Goal: Communication & Community: Answer question/provide support

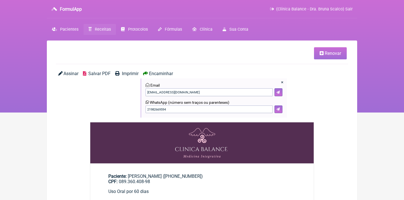
click at [102, 31] on span "Receitas" at bounding box center [103, 29] width 16 height 5
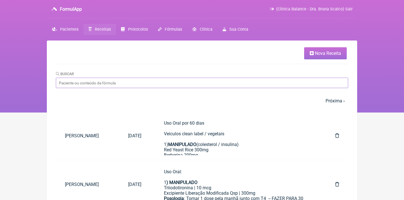
click at [195, 84] on input "Buscar" at bounding box center [202, 83] width 292 height 10
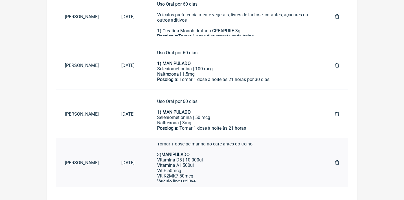
scroll to position [84, 0]
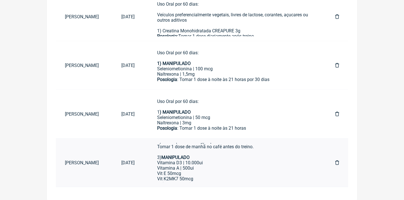
type input "Erika gui"
click at [256, 166] on div "Vitamina A | 500ui Vit E 50mcg Vit K2MK7 50mcg" at bounding box center [234, 174] width 155 height 16
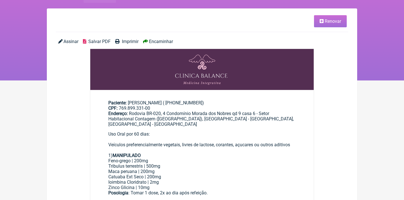
scroll to position [50, 0]
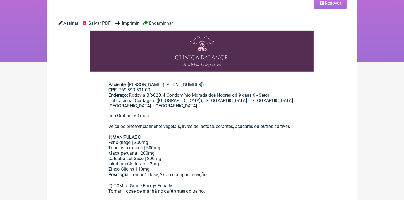
click at [334, 4] on span "Renovar" at bounding box center [332, 2] width 16 height 5
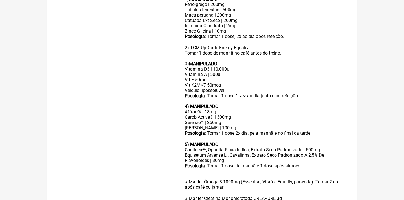
scroll to position [261, 0]
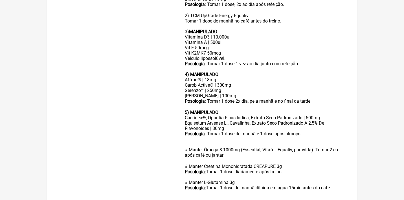
click at [240, 83] on div "Carob Active® | 300mg" at bounding box center [265, 85] width 160 height 5
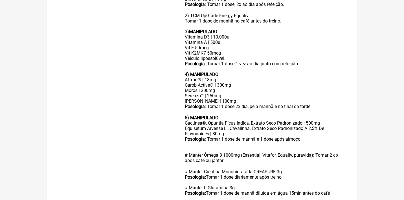
click at [221, 83] on div "Carob Active® | 300mg Morosil 200mg" at bounding box center [265, 88] width 160 height 11
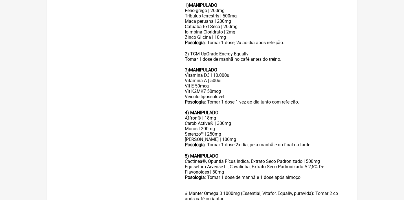
scroll to position [224, 0]
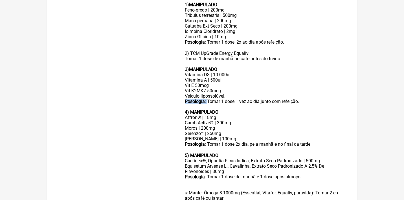
drag, startPoint x: 209, startPoint y: 94, endPoint x: 173, endPoint y: 94, distance: 35.5
click at [173, 94] on form "Buscar Protocolos Formulas Medicamentos Industrializados Suplementos / Cosmétic…" at bounding box center [202, 103] width 292 height 518
copy div "Posologia :"
click at [182, 52] on trix-editor "Uso Oral por 60 dias: Veículos preferencialmente vegetais, livres de lactose, c…" at bounding box center [264, 152] width 166 height 359
paste trix-editor "<strong>Posologia</strong>:&nbsp;"
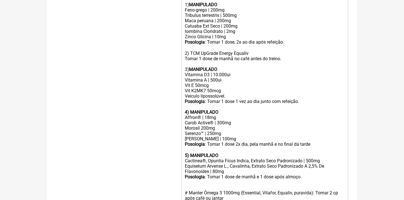
type trix-editor "<div>Uso Oral por 60 dias:<br><br>Veículos preferencialmente vegetais, livres d…"
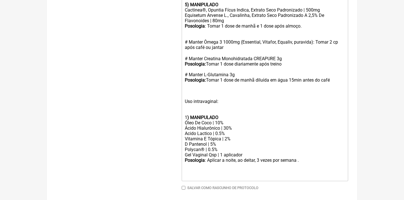
scroll to position [374, 0]
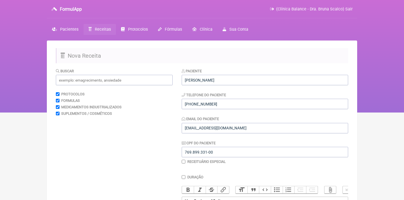
scroll to position [0, 0]
click at [101, 30] on span "Receitas" at bounding box center [103, 29] width 16 height 5
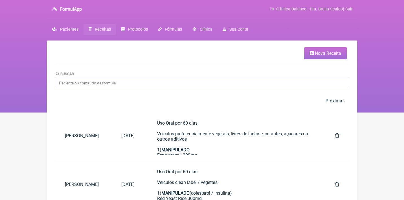
click at [117, 83] on input "Buscar" at bounding box center [202, 83] width 292 height 10
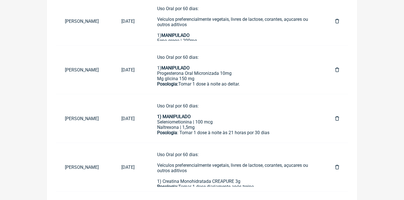
scroll to position [169, 0]
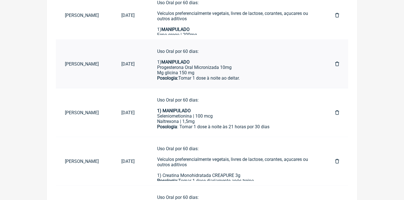
type input "Erika guia"
click at [337, 63] on icon at bounding box center [337, 64] width 4 height 5
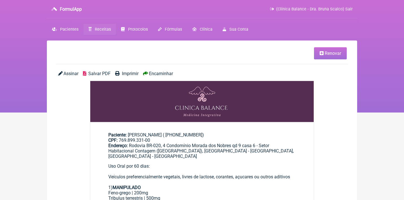
click at [160, 75] on span "Encaminhar" at bounding box center [161, 73] width 24 height 5
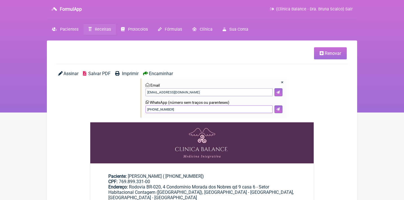
drag, startPoint x: 189, startPoint y: 111, endPoint x: 131, endPoint y: 104, distance: 58.8
click at [131, 104] on div "Assinar Salvar PDF Imprimir Encaminhar × Email erikamartins12@gmail.com WhatsAp…" at bounding box center [202, 96] width 292 height 51
type input "21982669594"
click at [278, 110] on button at bounding box center [278, 110] width 8 height 8
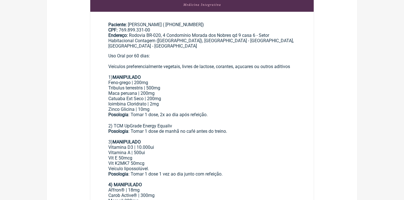
scroll to position [154, 0]
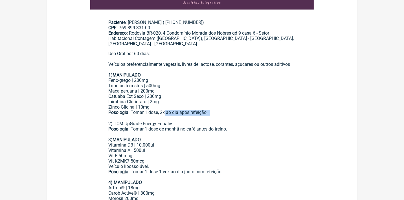
drag, startPoint x: 212, startPoint y: 109, endPoint x: 167, endPoint y: 105, distance: 45.9
click at [167, 110] on div "Posologia : Tomar 1 dose, 2x ao dia após refeição. ㅤ 2) TCM UpGrade Energy Equa…" at bounding box center [201, 126] width 187 height 33
click at [191, 105] on div "Zinco Glicina | 10mg" at bounding box center [201, 107] width 187 height 5
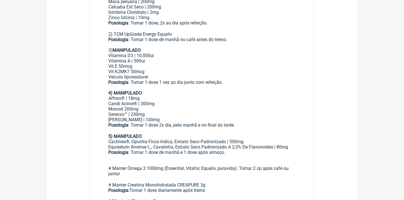
scroll to position [243, 0]
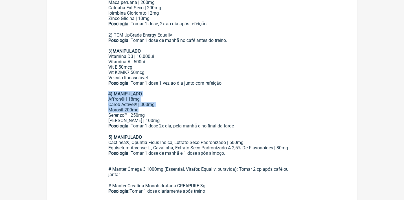
drag, startPoint x: 140, startPoint y: 101, endPoint x: 104, endPoint y: 82, distance: 41.0
click at [104, 82] on main "Paciente: Erika Martins Guimarães da Silva ( (61) 98175-6036) CPF: 769.899.331-…" at bounding box center [201, 119] width 223 height 394
click at [105, 94] on main "Paciente: Erika Martins Guimarães da Silva ( (61) 98175-6036) CPF: 769.899.331-…" at bounding box center [201, 119] width 223 height 394
drag, startPoint x: 163, startPoint y: 110, endPoint x: 101, endPoint y: 85, distance: 66.9
click at [101, 85] on main "Paciente: Erika Martins Guimarães da Silva ( (61) 98175-6036) CPF: 769.899.331-…" at bounding box center [201, 119] width 223 height 394
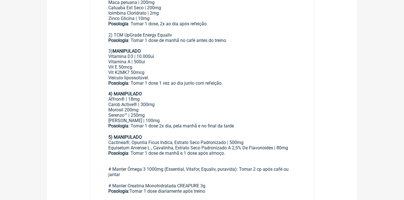
click at [108, 97] on div "Affron® | 18mg" at bounding box center [201, 99] width 187 height 5
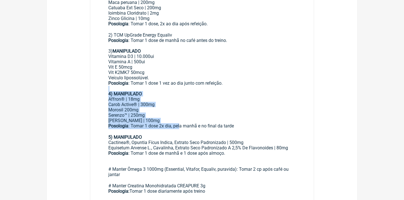
drag, startPoint x: 105, startPoint y: 80, endPoint x: 181, endPoint y: 112, distance: 82.5
click at [181, 112] on main "Paciente: Erika Martins Guimarães da Silva ( (61) 98175-6036) CPF: 769.899.331-…" at bounding box center [201, 119] width 223 height 394
click at [203, 123] on div "Posologia : Tomar 1 dose 2x dia, pela manhã e no final da tarde ㅤ 5) MANIPULADO" at bounding box center [201, 131] width 187 height 17
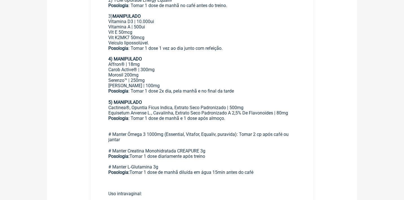
scroll to position [279, 0]
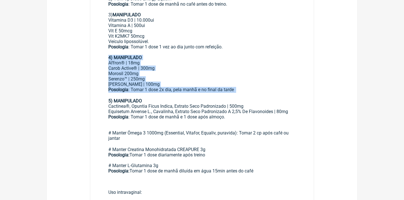
drag, startPoint x: 108, startPoint y: 47, endPoint x: 245, endPoint y: 85, distance: 142.3
click at [245, 85] on main "Paciente: Erika Martins Guimarães da Silva ( (61) 98175-6036) CPF: 769.899.331-…" at bounding box center [201, 83] width 223 height 394
click at [241, 87] on div "Posologia : Tomar 1 dose 2x dia, pela manhã e no final da tarde ㅤ 5) MANIPULADO" at bounding box center [201, 95] width 187 height 17
drag, startPoint x: 241, startPoint y: 82, endPoint x: 105, endPoint y: 41, distance: 142.6
click at [105, 41] on main "Paciente: Erika Martins Guimarães da Silva ( (61) 98175-6036) CPF: 769.899.331-…" at bounding box center [201, 83] width 223 height 394
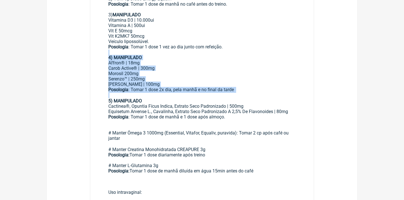
click at [119, 60] on div "Affron® | 18mg" at bounding box center [201, 62] width 187 height 5
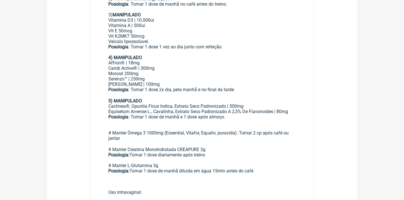
scroll to position [308, 0]
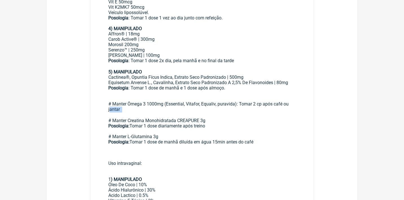
drag, startPoint x: 110, startPoint y: 95, endPoint x: 129, endPoint y: 93, distance: 19.5
click at [133, 97] on div "# Manter Ômega 3 1000mg (Essential, Vitafor, Equaliv, puravida): Tomar 2 cp apó…" at bounding box center [201, 134] width 187 height 86
click at [140, 97] on div "# Manter Ômega 3 1000mg (Essential, Vitafor, Equaliv, puravida): Tomar 2 cp apó…" at bounding box center [201, 134] width 187 height 86
drag, startPoint x: 125, startPoint y: 109, endPoint x: 147, endPoint y: 107, distance: 22.9
click at [149, 109] on div "# Manter Ômega 3 1000mg (Essential, Vitafor, Equaliv, puravida): Tomar 2 cp apó…" at bounding box center [201, 134] width 187 height 86
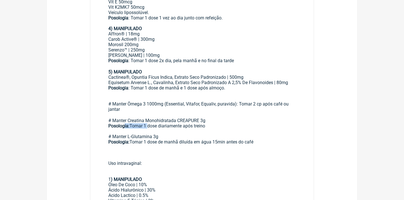
click at [160, 118] on div "# Manter Ômega 3 1000mg (Essential, Vitafor, Equaliv, puravida): Tomar 2 cp apó…" at bounding box center [201, 134] width 187 height 86
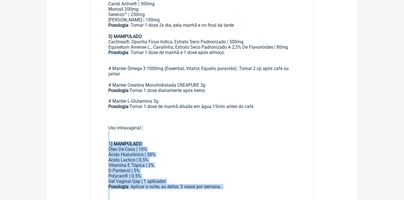
drag, startPoint x: 248, startPoint y: 179, endPoint x: 111, endPoint y: 117, distance: 150.3
click at [111, 117] on div "Uso Oral por 60 dias: Veículos preferencialmente vegetais, livres de lactose, c…" at bounding box center [201, 33] width 187 height 344
copy div "1 ) MANIPULADO Óleo De Coco | 10% Ácido Hialurônico | 30% Acido Lactico | 0.5% …"
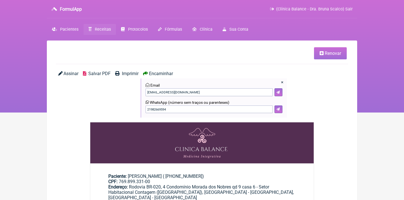
scroll to position [0, 0]
click at [301, 10] on span "(Clínica Balance - Dra. Bruna Scalco) Sair" at bounding box center [314, 9] width 76 height 5
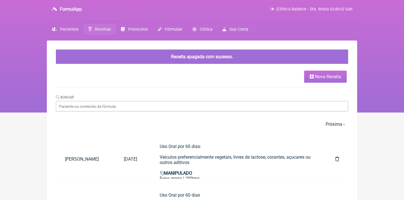
scroll to position [61, 0]
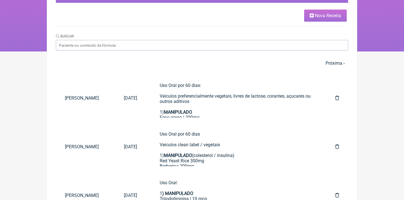
click at [226, 45] on input "Buscar" at bounding box center [202, 45] width 292 height 10
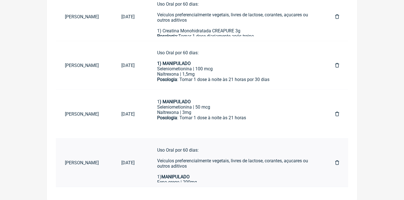
scroll to position [10, 0]
type input "Erika guinar"
click at [334, 163] on link at bounding box center [337, 163] width 22 height 14
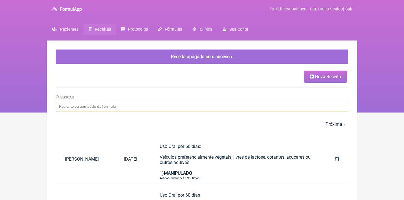
click at [189, 105] on input "Buscar" at bounding box center [202, 106] width 292 height 10
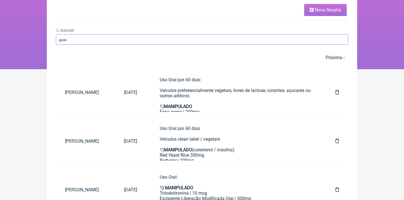
scroll to position [44, 0]
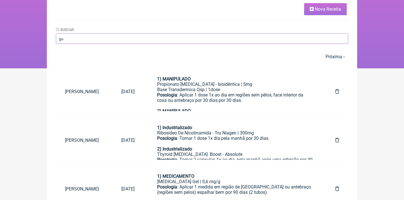
type input "g"
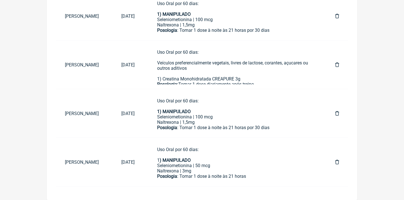
scroll to position [217, 0]
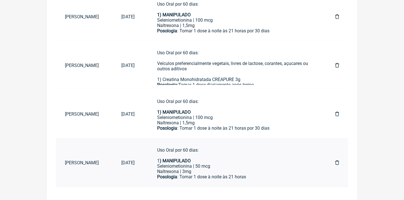
type input "erika guia"
click at [198, 169] on div "Naltrexona | 3mg" at bounding box center [234, 171] width 155 height 5
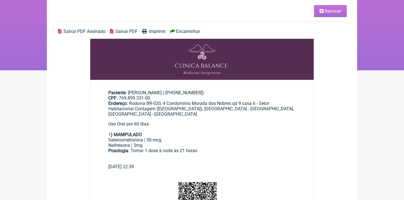
scroll to position [44, 0]
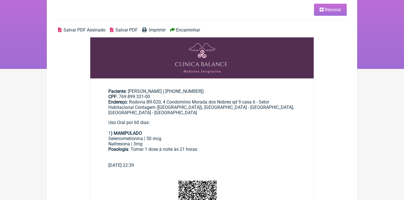
click at [189, 32] on span "Encaminhar" at bounding box center [188, 29] width 24 height 5
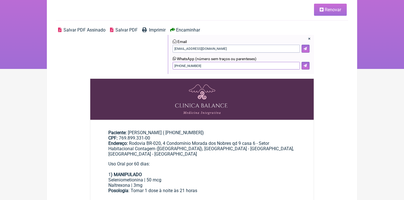
drag, startPoint x: 204, startPoint y: 66, endPoint x: 155, endPoint y: 62, distance: 49.2
click at [155, 62] on div "Salvar PDF Assinado Salvar PDF Imprimir Encaminhar × Email erikamartins12@gmail…" at bounding box center [202, 52] width 292 height 51
type input "21982669594"
click at [302, 67] on button at bounding box center [305, 66] width 8 height 8
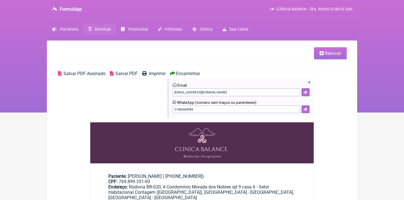
scroll to position [0, 0]
click at [288, 11] on span "(Clínica Balance - Dra. Bruna Scalco) Sair" at bounding box center [314, 9] width 76 height 5
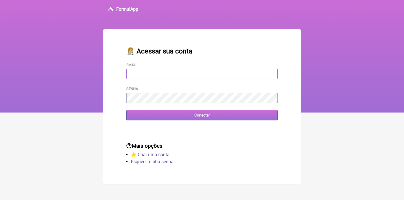
type input "[EMAIL_ADDRESS][DOMAIN_NAME]"
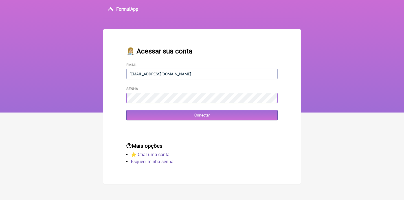
click at [202, 115] on input "Conectar" at bounding box center [201, 115] width 151 height 10
